Goal: Task Accomplishment & Management: Manage account settings

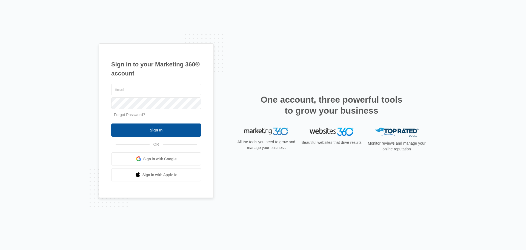
type input "[PERSON_NAME][EMAIL_ADDRESS][DOMAIN_NAME]"
click at [192, 127] on input "Sign In" at bounding box center [156, 129] width 90 height 13
